Goal: Communication & Community: Answer question/provide support

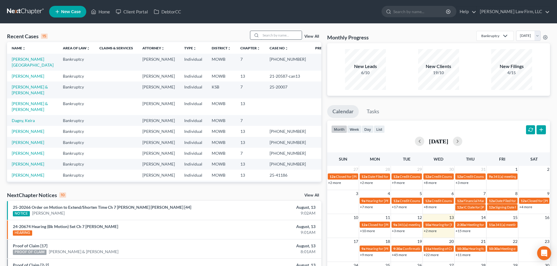
click at [264, 36] on input "search" at bounding box center [281, 35] width 41 height 8
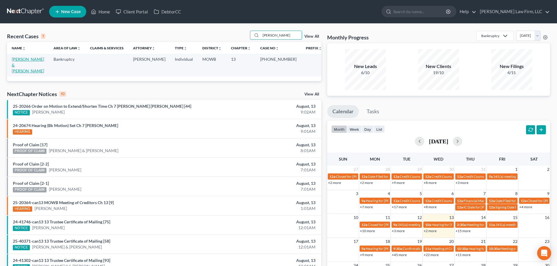
type input "[PERSON_NAME]"
click at [26, 59] on link "[PERSON_NAME] & [PERSON_NAME]" at bounding box center [28, 65] width 32 height 17
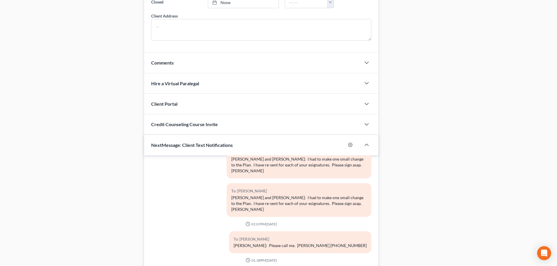
scroll to position [528, 0]
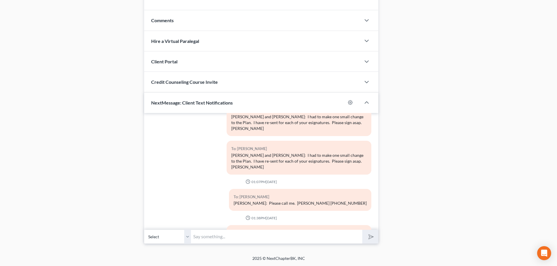
click at [185, 236] on select "Select [PHONE_NUMBER] - [PERSON_NAME] [PHONE_NUMBER] - [PERSON_NAME]" at bounding box center [167, 237] width 47 height 14
click at [186, 235] on select "Select [PHONE_NUMBER] - [PERSON_NAME] [PHONE_NUMBER] - [PERSON_NAME]" at bounding box center [167, 237] width 47 height 14
select select "1"
click at [144, 230] on select "Select [PHONE_NUMBER] - [PERSON_NAME] [PHONE_NUMBER] - [PERSON_NAME]" at bounding box center [167, 237] width 47 height 14
click at [198, 237] on input "text" at bounding box center [276, 237] width 171 height 14
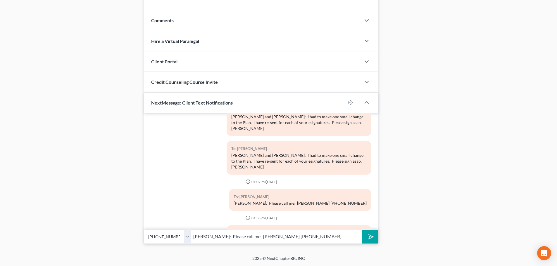
type input "[PERSON_NAME]: Please call me. [PERSON_NAME] [PHONE_NUMBER]"
click at [368, 235] on icon "submit" at bounding box center [370, 237] width 8 height 8
